Goal: Task Accomplishment & Management: Complete application form

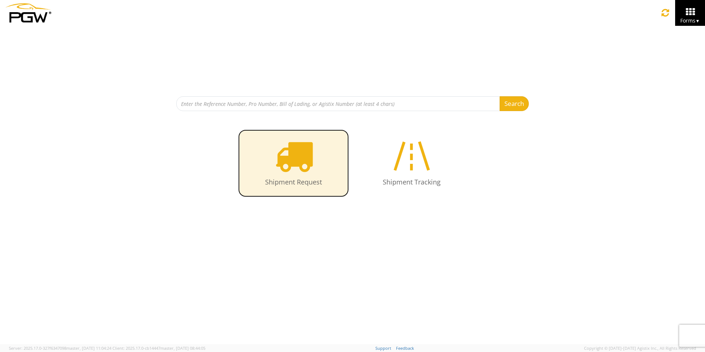
click at [309, 154] on icon at bounding box center [294, 156] width 38 height 38
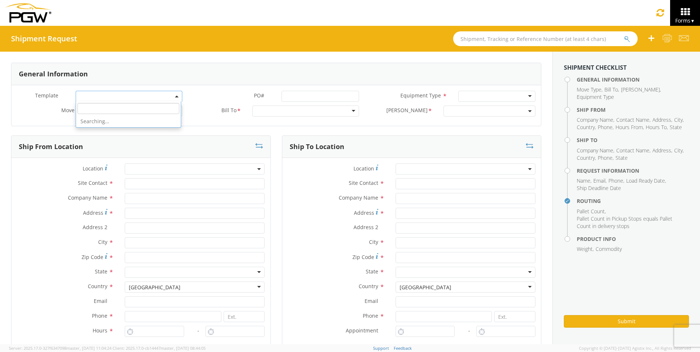
click at [173, 96] on span at bounding box center [129, 96] width 107 height 11
select select "53890439"
select select
type input "5452 Branch Manager"
type input "5452 - PGW autoglass - [GEOGRAPHIC_DATA]"
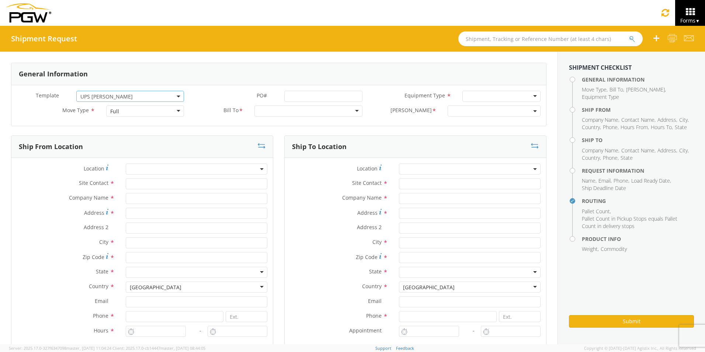
type input "[STREET_ADDRESS][PERSON_NAME]"
type input "Austin"
type input "78728"
type input "[EMAIL_ADDRESS][DOMAIN_NAME]"
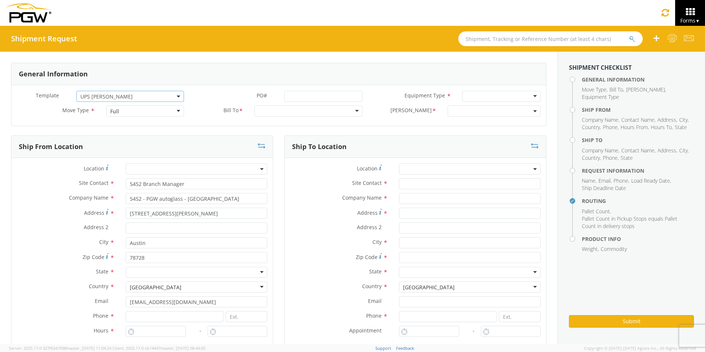
type input "[PHONE_NUMBER]"
type input "1:40 PM"
type input "3:00 PM"
type input "5815 Branch Manager"
type input "PGW Autoglass-AMG McAllen 5815"
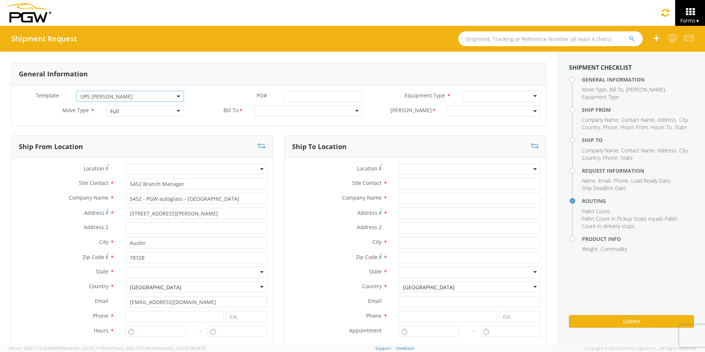
type input "[STREET_ADDRESS]"
type input "McAllen"
type input "78503"
type input "[PHONE_NUMBER]"
type input "[PERSON_NAME]"
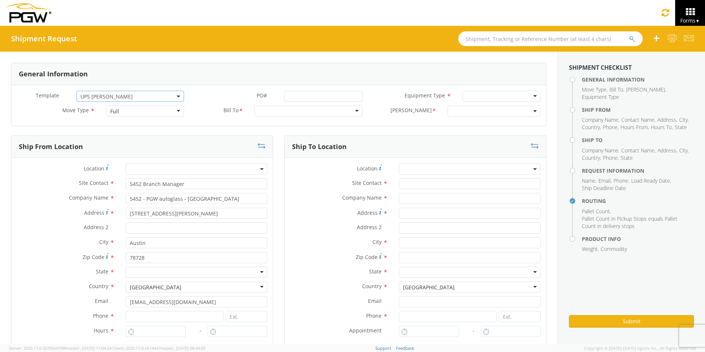
type input "[EMAIL_ADDRESS][DOMAIN_NAME]"
type input "5123397986"
type textarea "NO LTL Appt unless noted, ALL Truckload APPT Reqd. Contact [PERSON_NAME]. NO LT…"
type input "4"
type input "1"
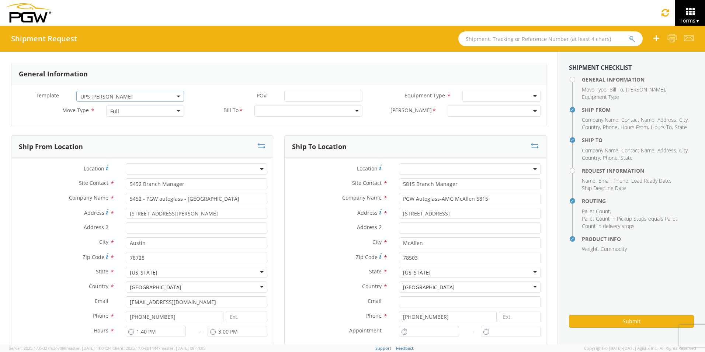
type input "7:00 AM"
type input "5:00 PM"
select select "28299"
select select "62936"
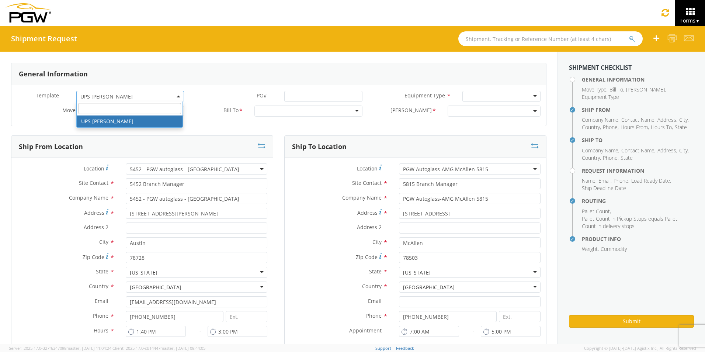
click at [139, 96] on span "UPS [PERSON_NAME]" at bounding box center [130, 96] width 100 height 7
click at [223, 87] on div "Template * UPS [PERSON_NAME] UPS [PERSON_NAME] UPS [PERSON_NAME] PO# * Equipmen…" at bounding box center [278, 105] width 535 height 41
click at [175, 93] on span "UPS [PERSON_NAME]" at bounding box center [130, 96] width 108 height 11
click at [167, 110] on input "search" at bounding box center [129, 108] width 103 height 11
click at [210, 82] on div "General Information" at bounding box center [278, 74] width 535 height 22
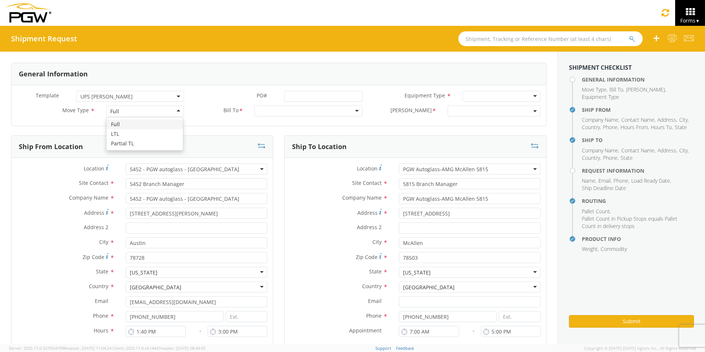
click at [179, 110] on div "Full" at bounding box center [145, 110] width 78 height 11
click at [320, 112] on div at bounding box center [308, 110] width 108 height 11
click at [396, 119] on div "[PERSON_NAME] *" at bounding box center [457, 112] width 178 height 15
click at [178, 94] on span at bounding box center [178, 96] width 1 height 11
click at [162, 106] on input "search" at bounding box center [129, 108] width 103 height 11
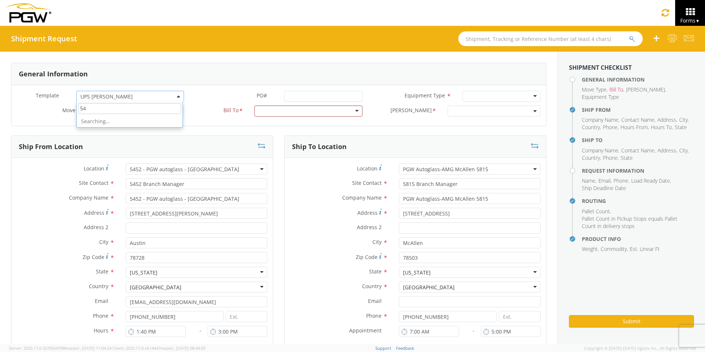
type input "5"
type input "a"
type input "mogadore"
click at [187, 83] on div "General Information" at bounding box center [278, 74] width 535 height 22
click at [341, 114] on div at bounding box center [308, 110] width 108 height 11
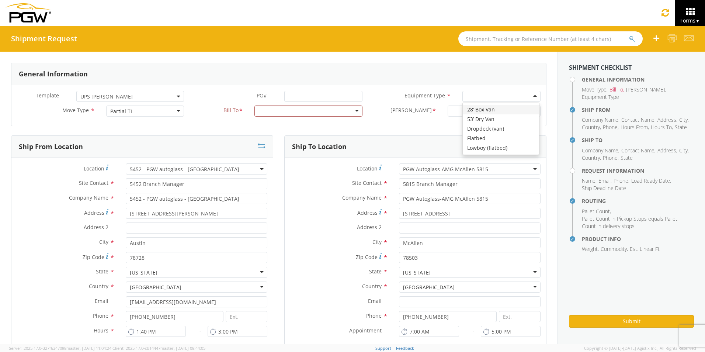
click at [493, 96] on div at bounding box center [501, 96] width 78 height 11
click at [390, 84] on div "General Information" at bounding box center [278, 74] width 535 height 22
click at [485, 114] on span at bounding box center [494, 110] width 93 height 11
click at [480, 127] on input "search" at bounding box center [494, 123] width 88 height 11
type input "ups"
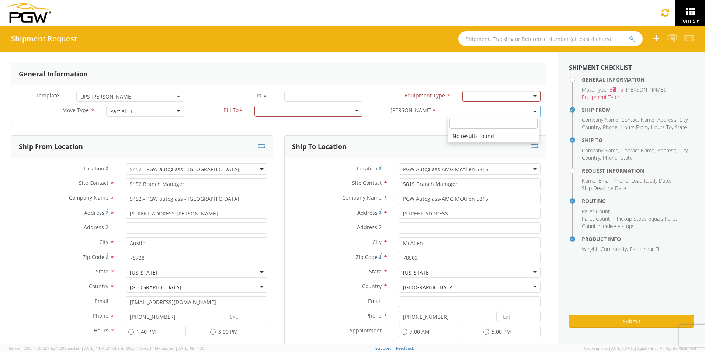
click at [387, 106] on label "[PERSON_NAME] *" at bounding box center [405, 110] width 74 height 10
click at [307, 109] on div at bounding box center [308, 110] width 108 height 11
click at [156, 111] on div "Partial TL" at bounding box center [145, 110] width 78 height 11
